Goal: Transaction & Acquisition: Download file/media

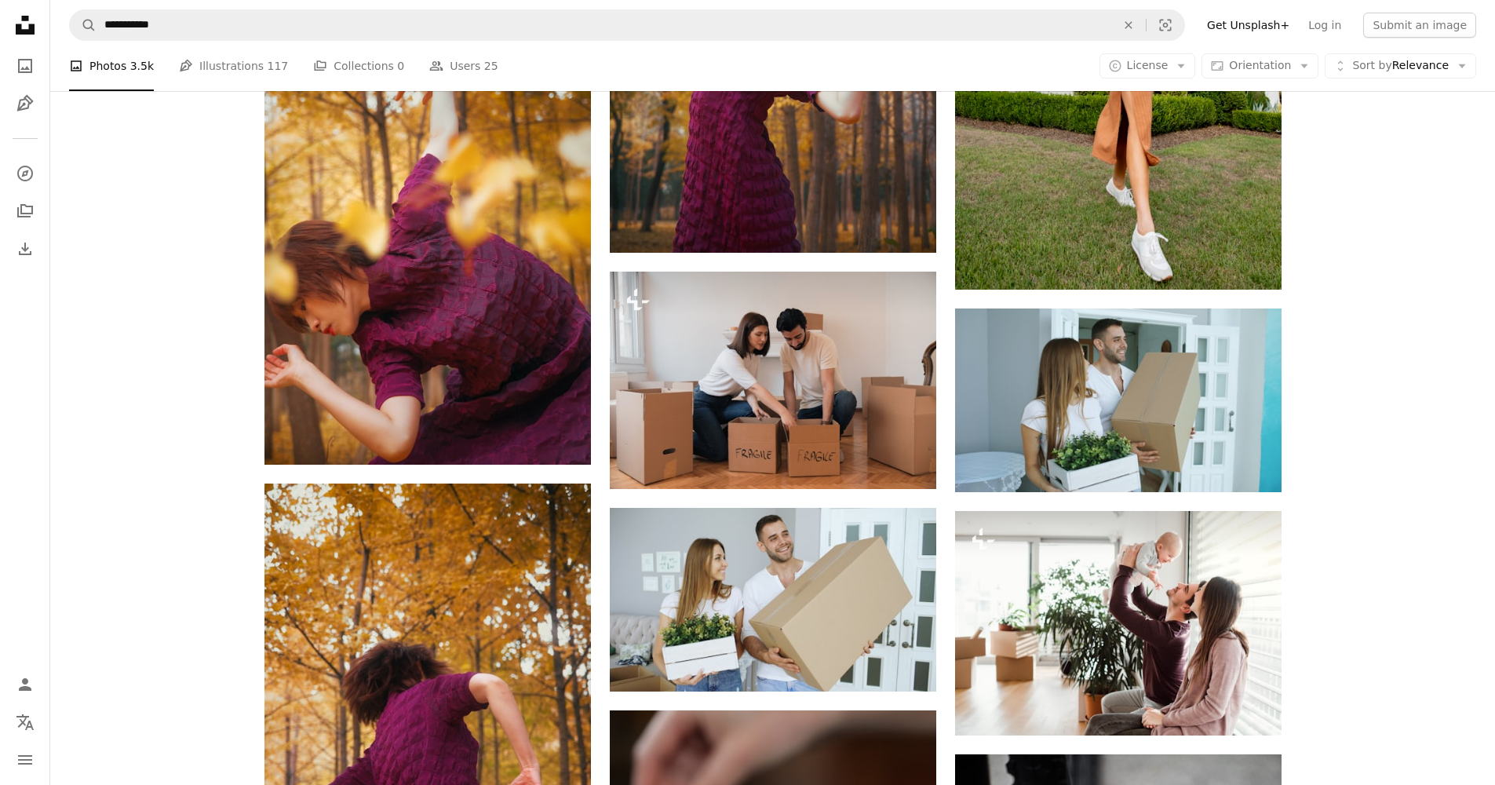
scroll to position [18624, 0]
click at [1224, 705] on button "A lock Download" at bounding box center [1222, 706] width 88 height 25
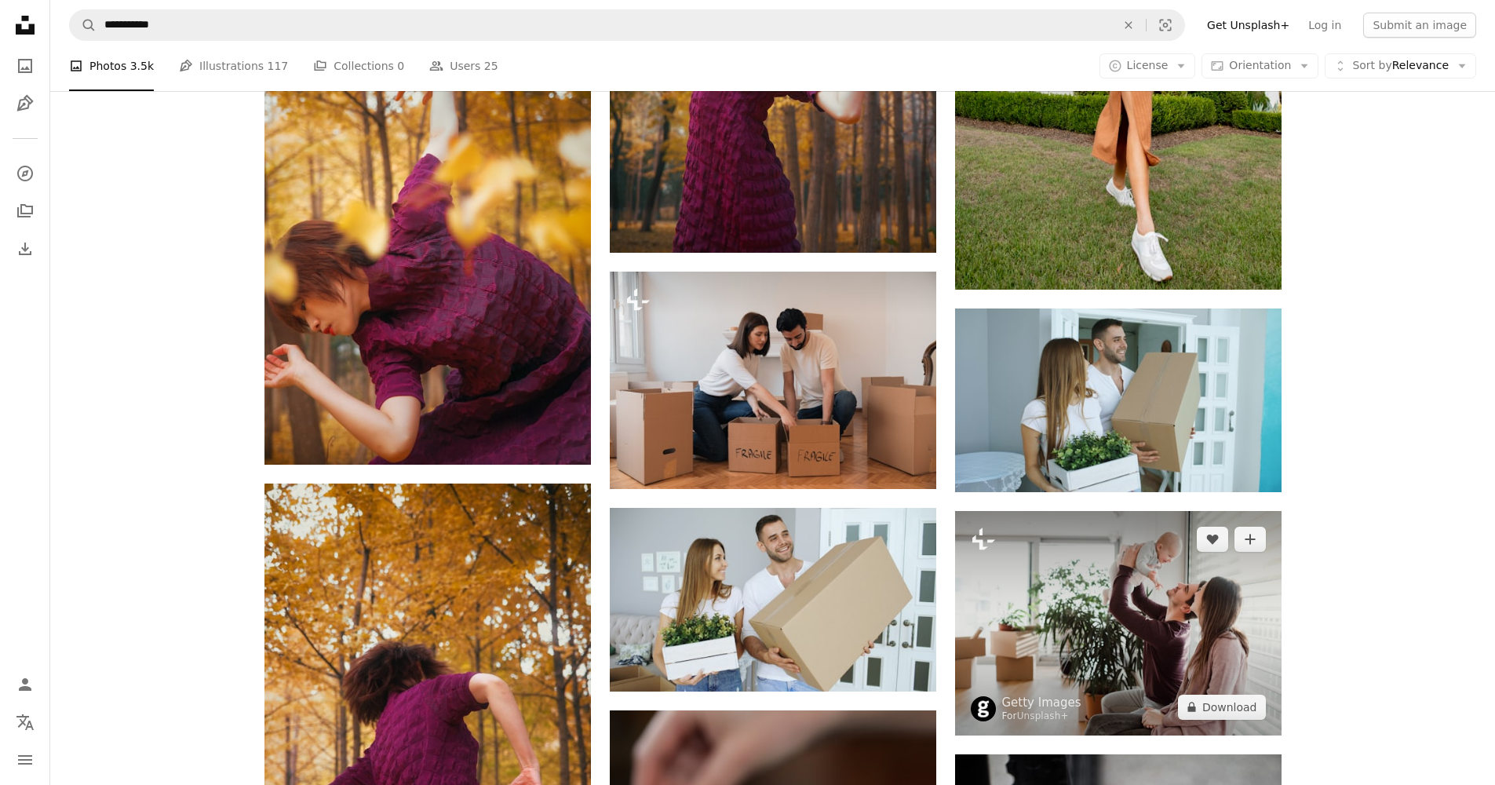
click at [1061, 629] on img at bounding box center [1118, 623] width 326 height 224
click at [1061, 631] on img at bounding box center [1118, 623] width 326 height 224
click at [980, 535] on icon at bounding box center [983, 538] width 23 height 22
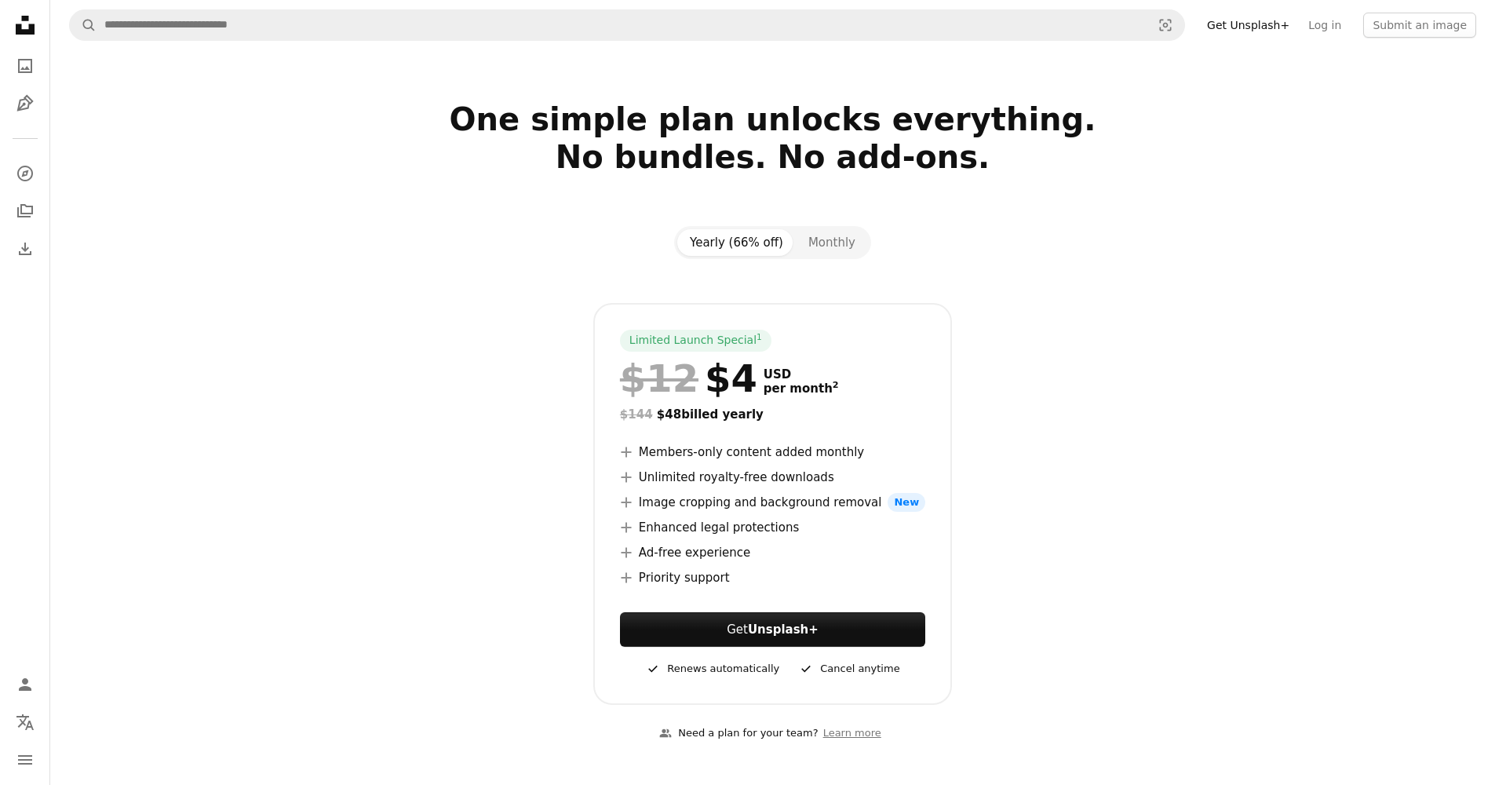
scroll to position [3043, 0]
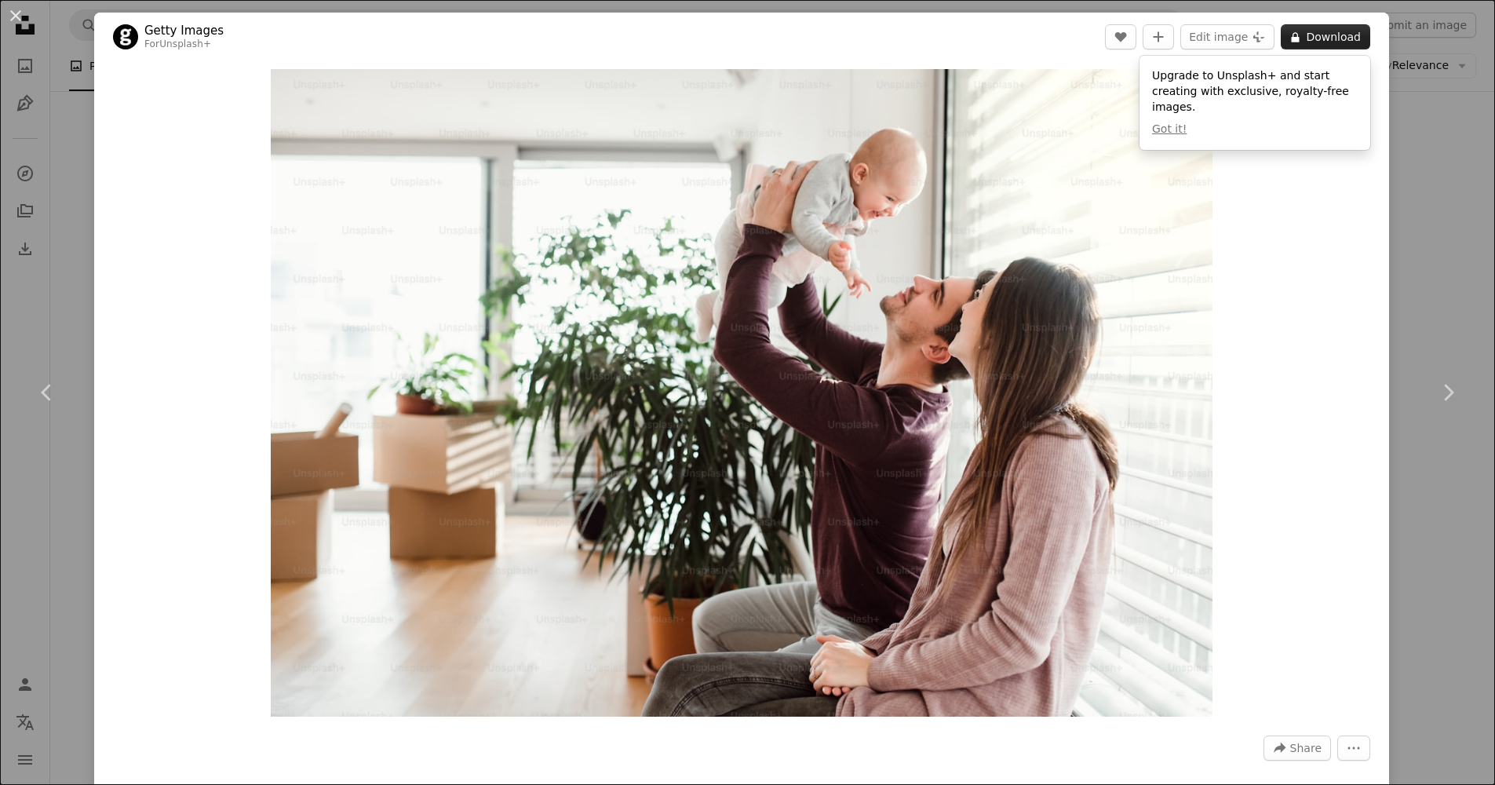
click at [1329, 38] on button "A lock Download" at bounding box center [1324, 36] width 89 height 25
click at [1328, 41] on button "A lock Download" at bounding box center [1324, 36] width 89 height 25
click at [1328, 42] on button "A lock Download" at bounding box center [1324, 36] width 89 height 25
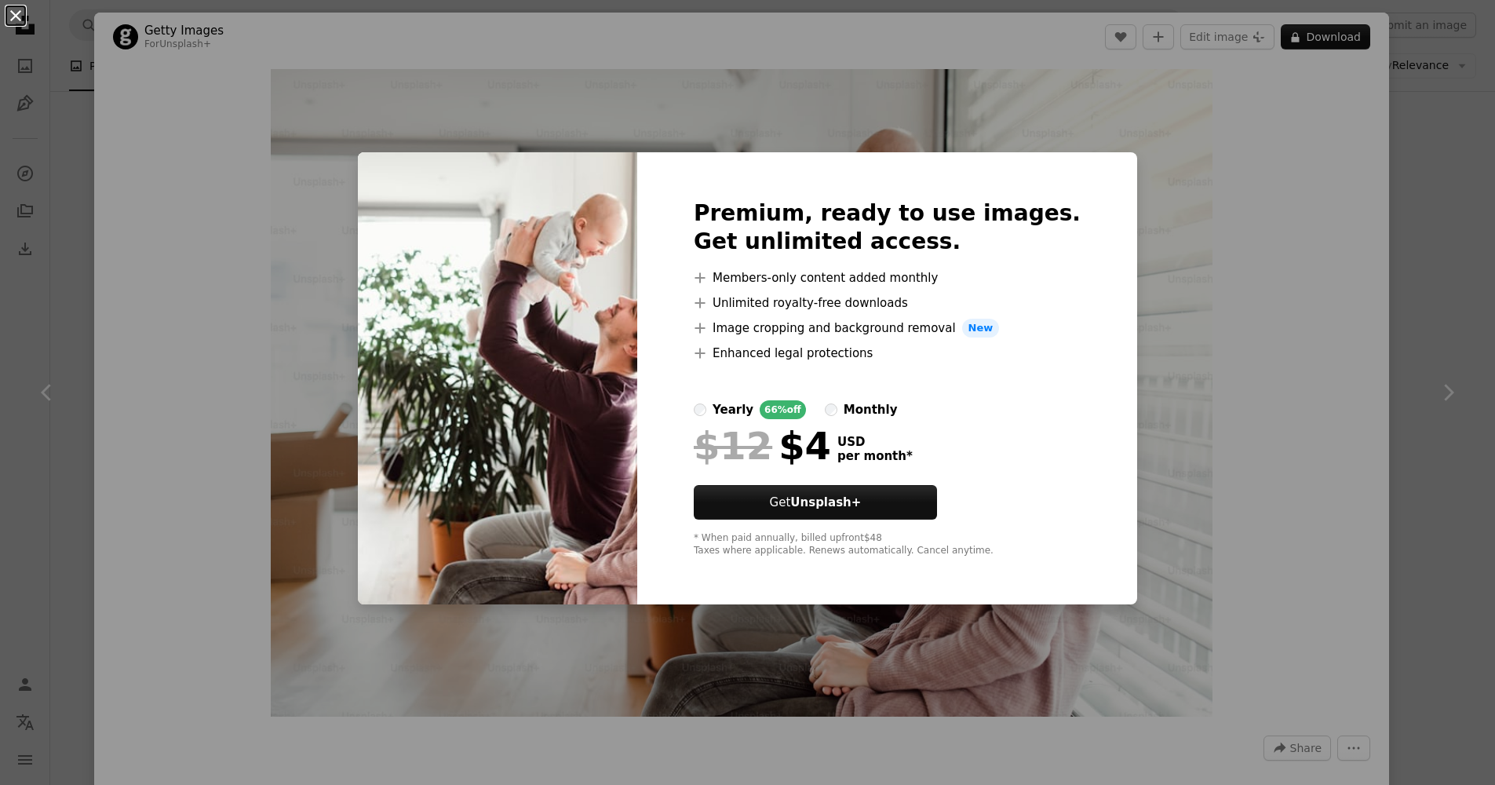
click at [13, 13] on button "An X shape" at bounding box center [15, 15] width 19 height 19
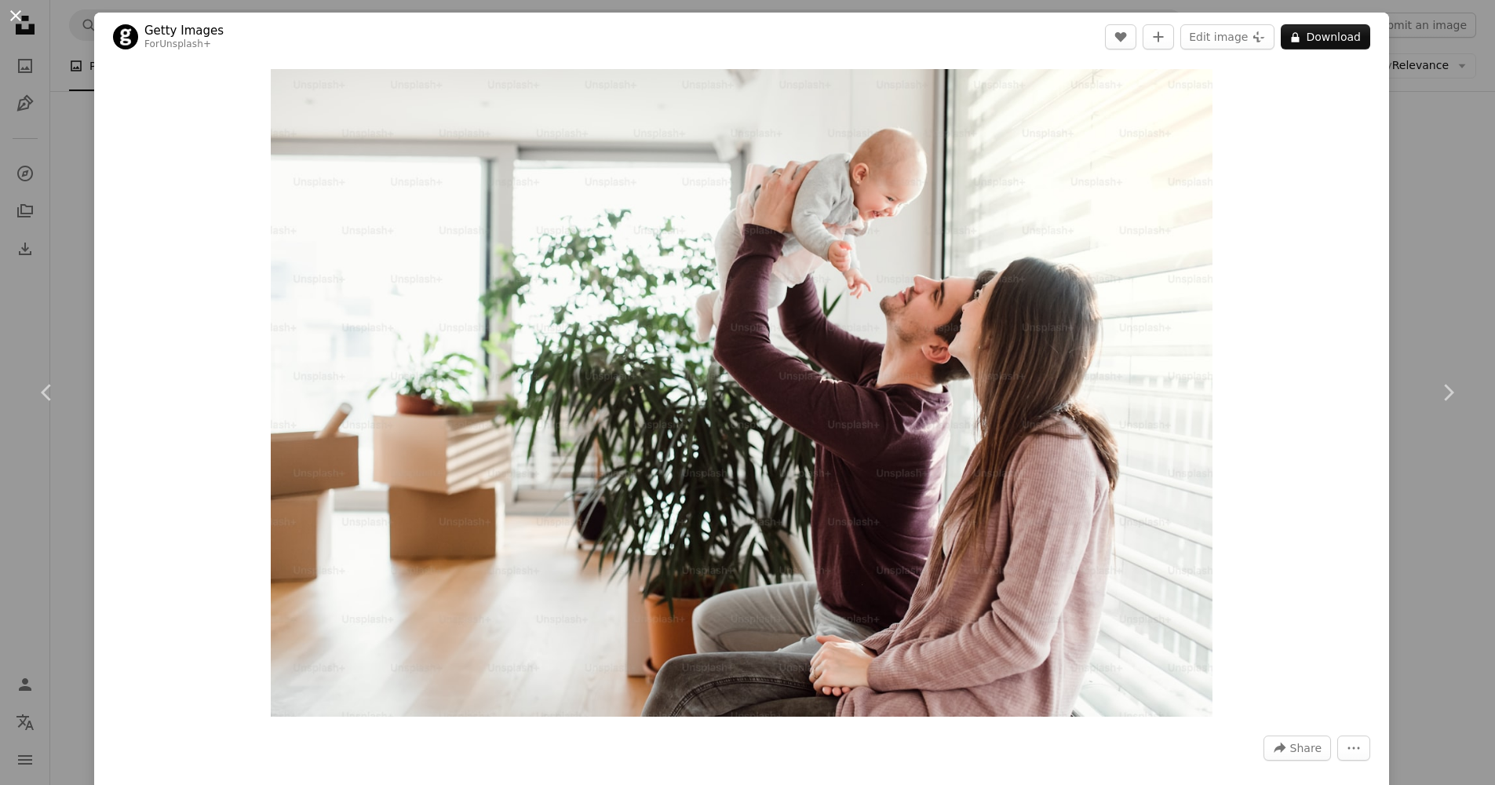
click at [13, 12] on button "An X shape" at bounding box center [15, 15] width 19 height 19
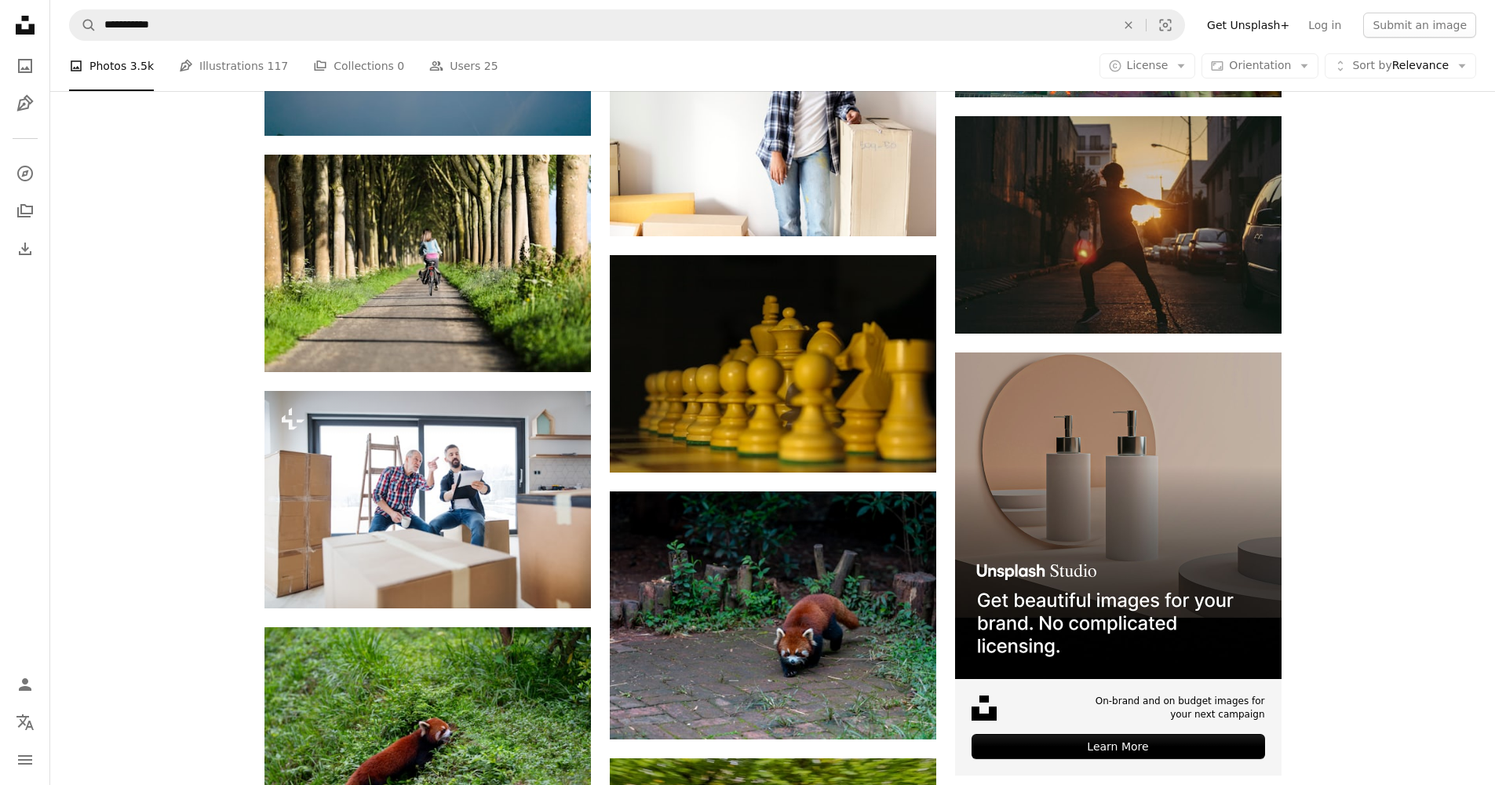
scroll to position [3969, 0]
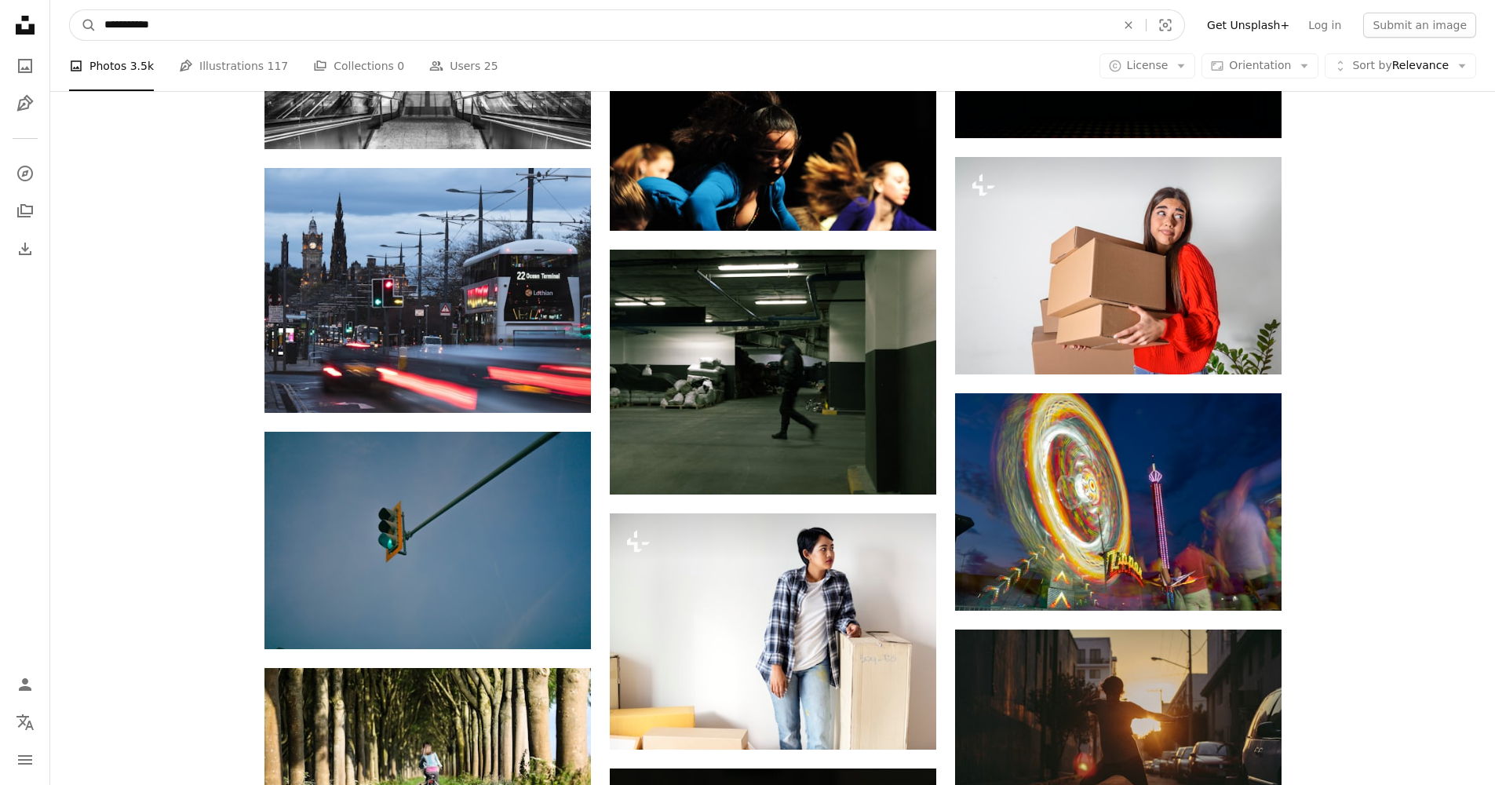
click at [271, 25] on input "**********" at bounding box center [603, 25] width 1014 height 30
